Goal: Find contact information: Find contact information

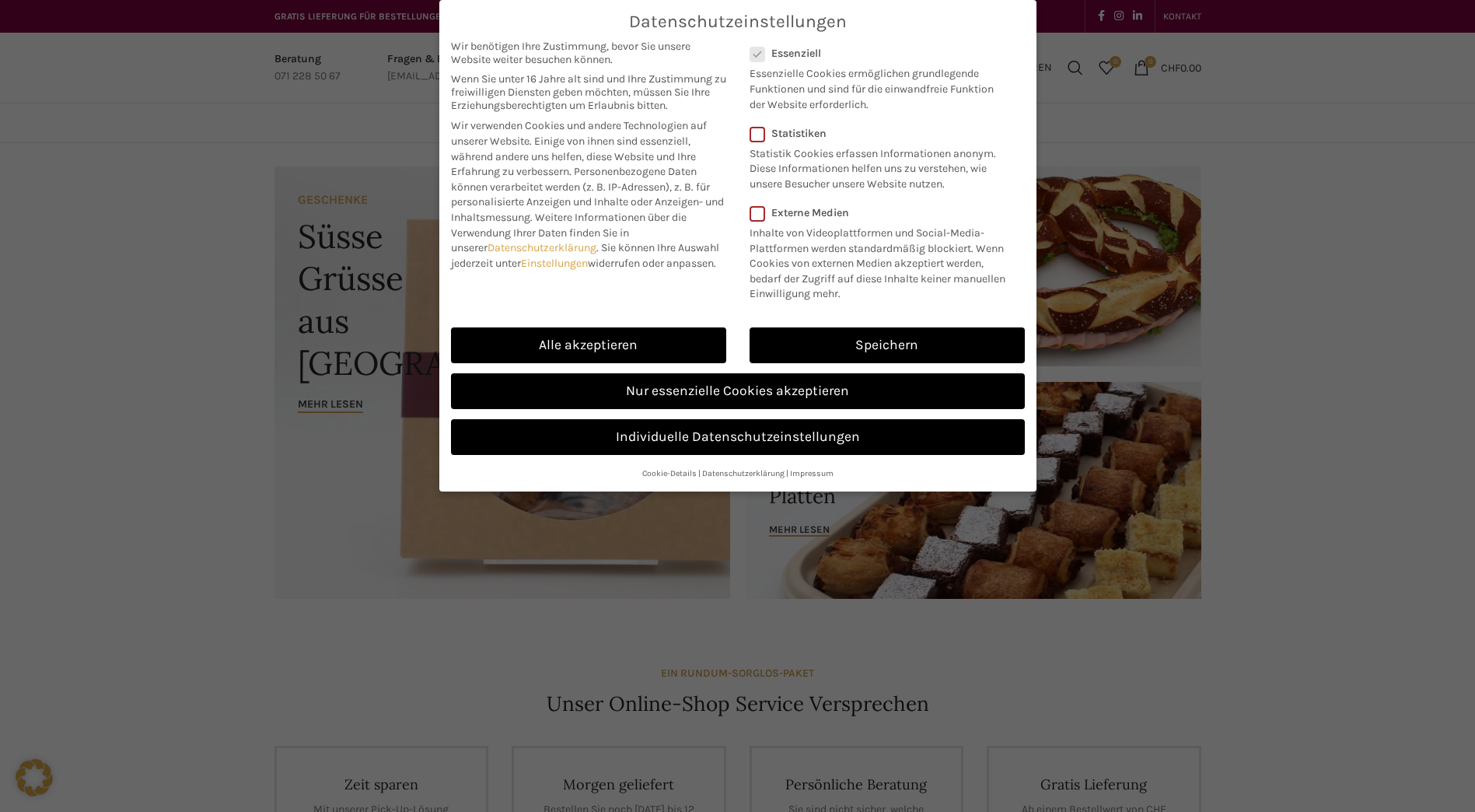
click at [656, 346] on link "Alle akzeptieren" at bounding box center [588, 345] width 276 height 36
checkbox input "true"
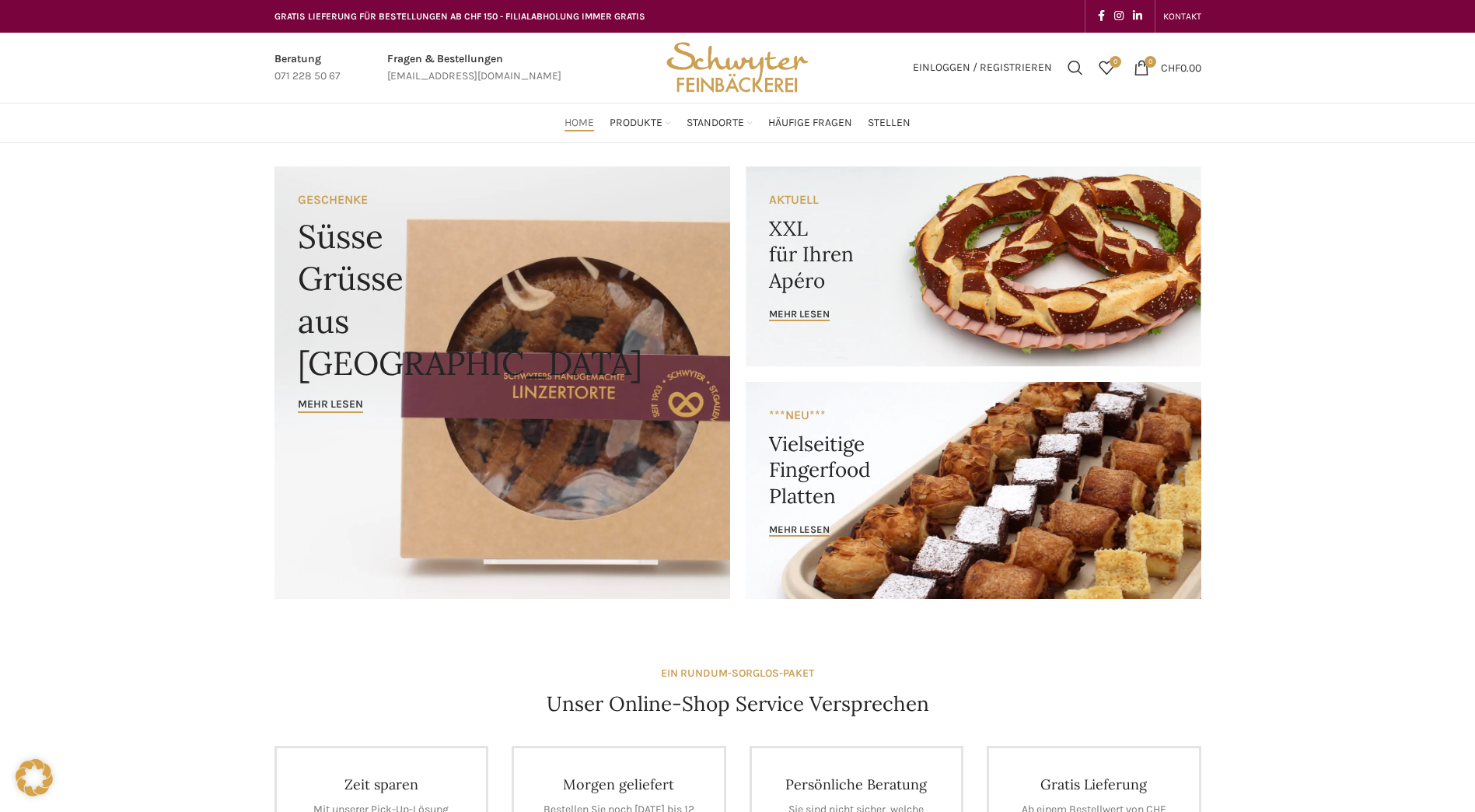
click at [892, 127] on span "Stellen" at bounding box center [889, 123] width 43 height 15
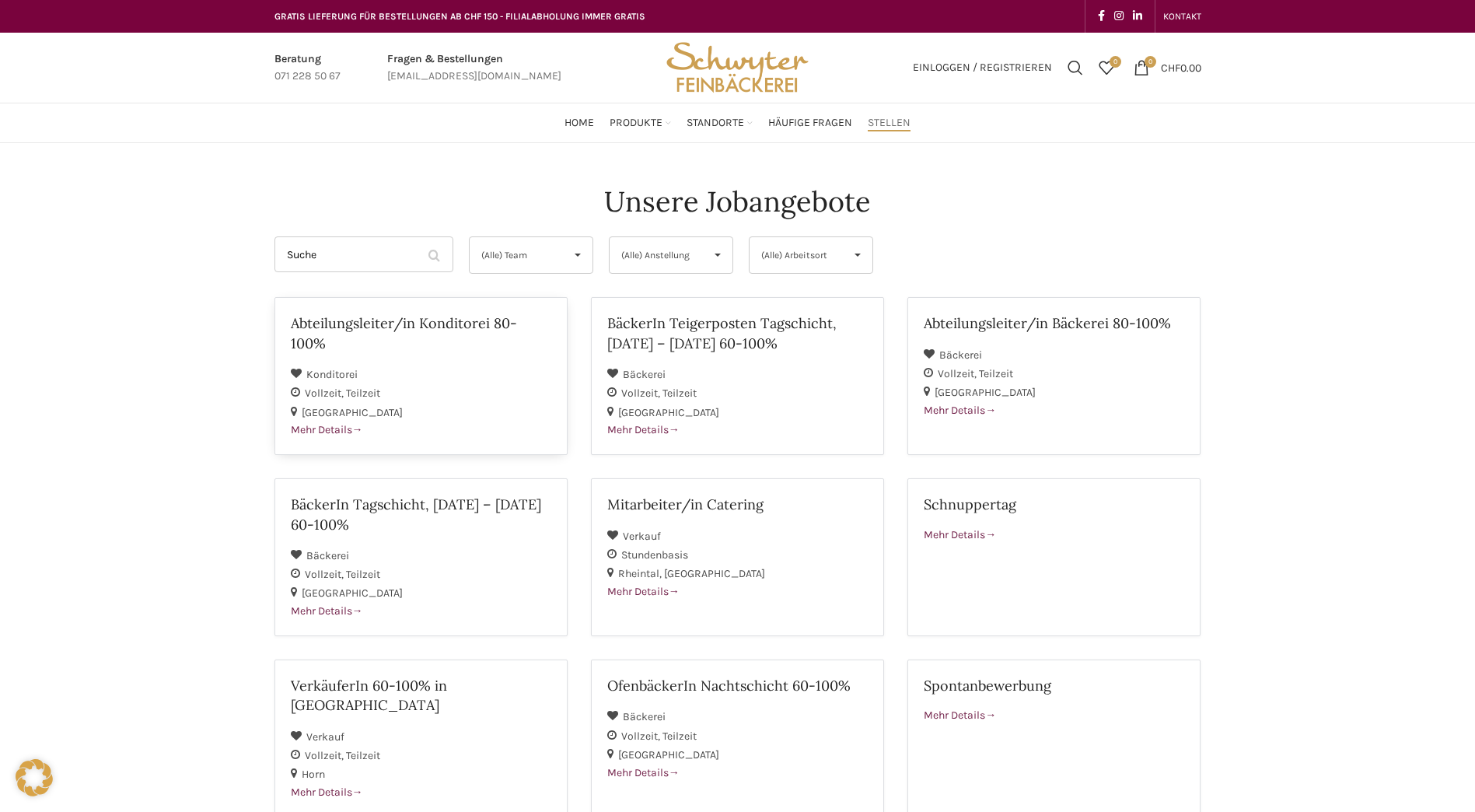
click at [390, 322] on h2 "Abteilungsleiter/in Konditorei 80-100%" at bounding box center [421, 333] width 261 height 39
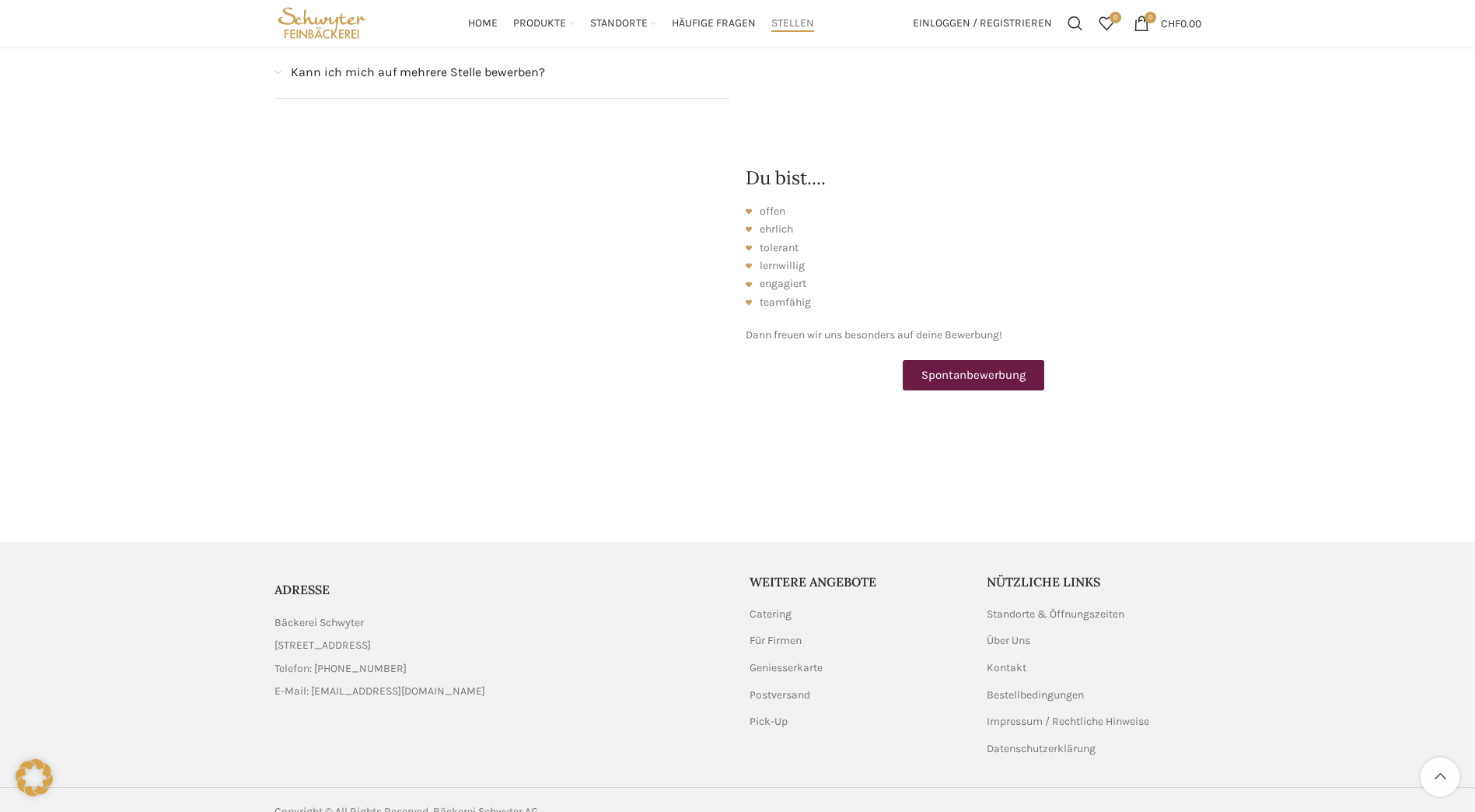
scroll to position [1959, 0]
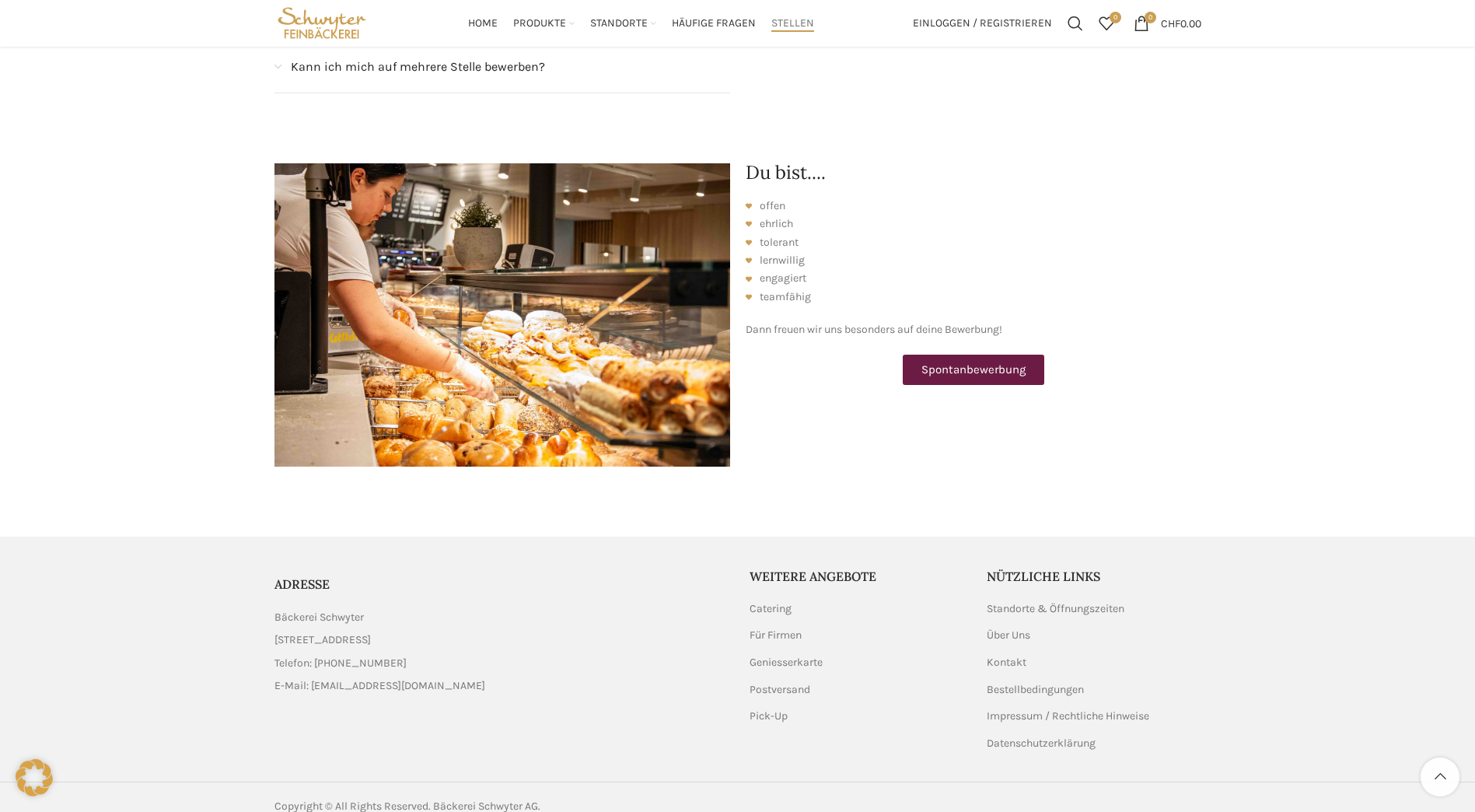
click at [1056, 708] on link "Impressum / Rechtliche Hinweise" at bounding box center [1069, 716] width 164 height 16
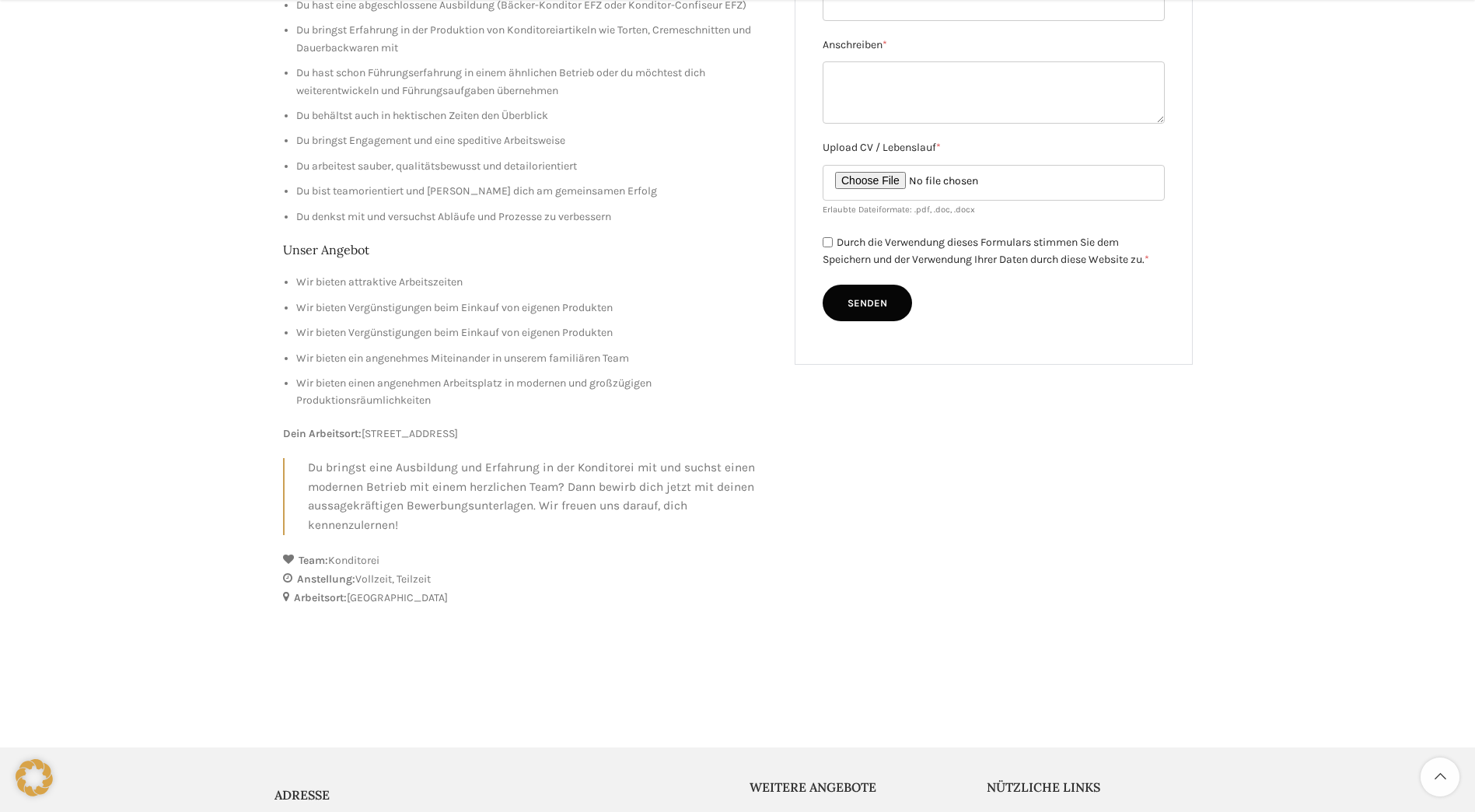
scroll to position [544, 0]
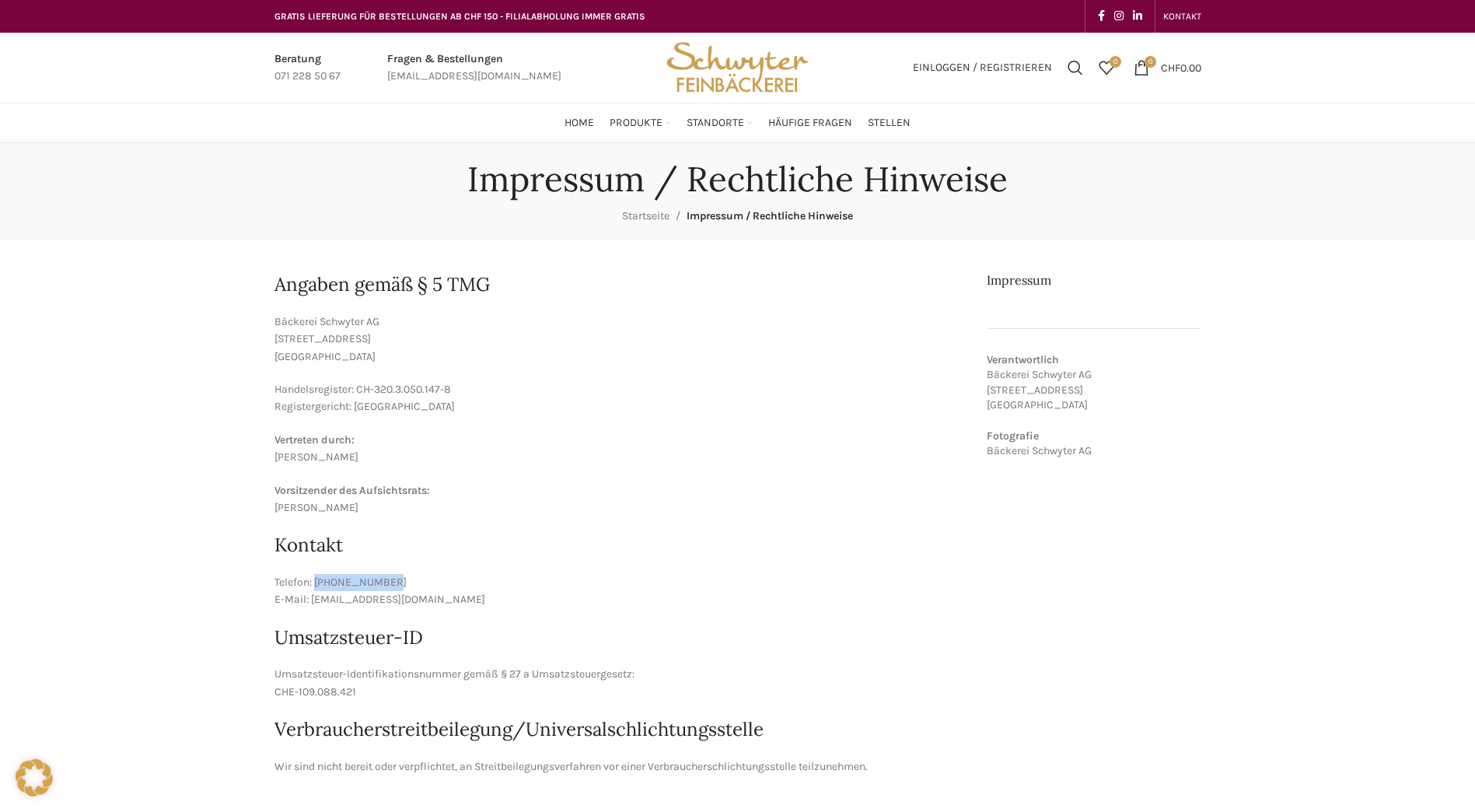
drag, startPoint x: 394, startPoint y: 580, endPoint x: 315, endPoint y: 581, distance: 79.0
click at [315, 581] on p "Telefon: 071 228 50 60 E-Mail: bestellungen@schwyter.com" at bounding box center [620, 591] width 690 height 35
copy p "071 228 50 60"
